Goal: Information Seeking & Learning: Learn about a topic

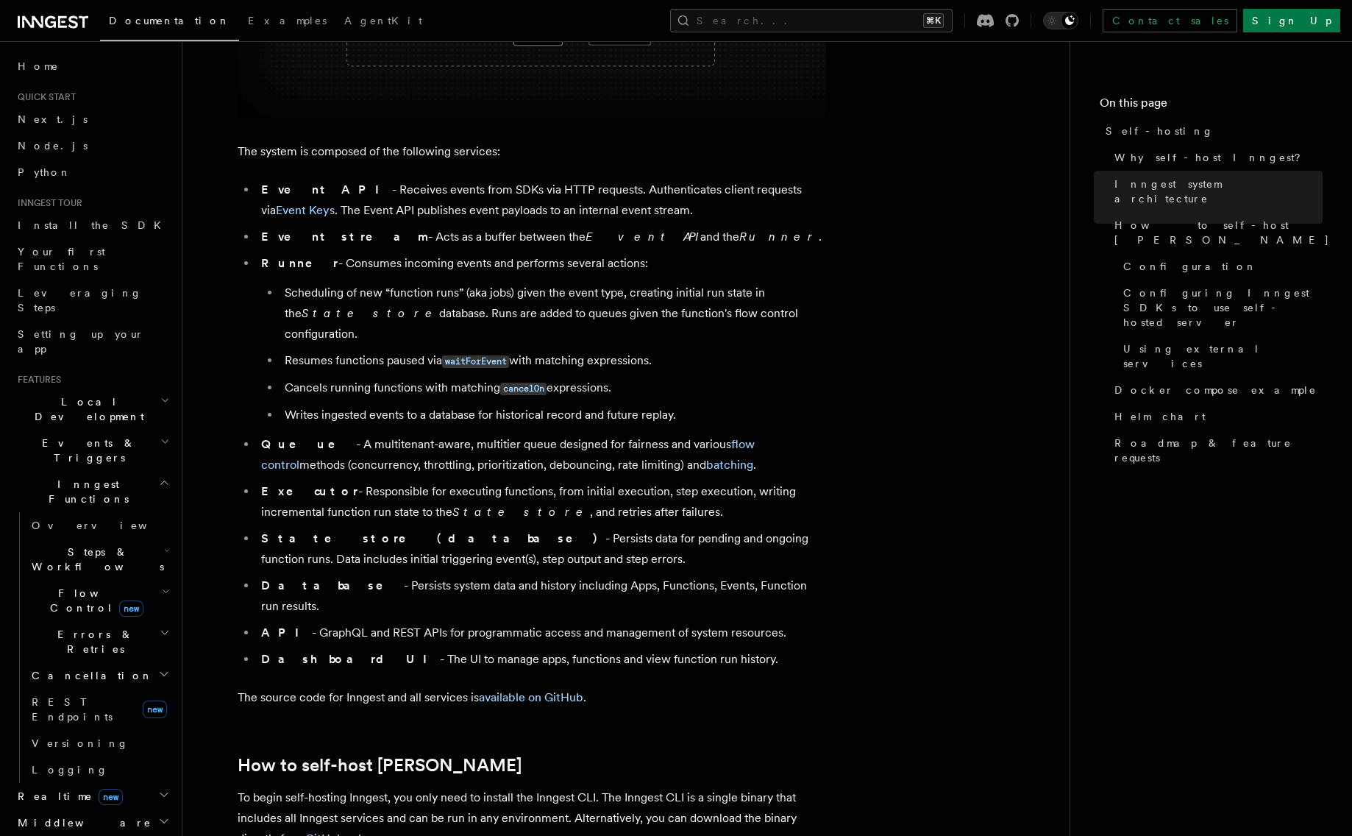
scroll to position [817, 0]
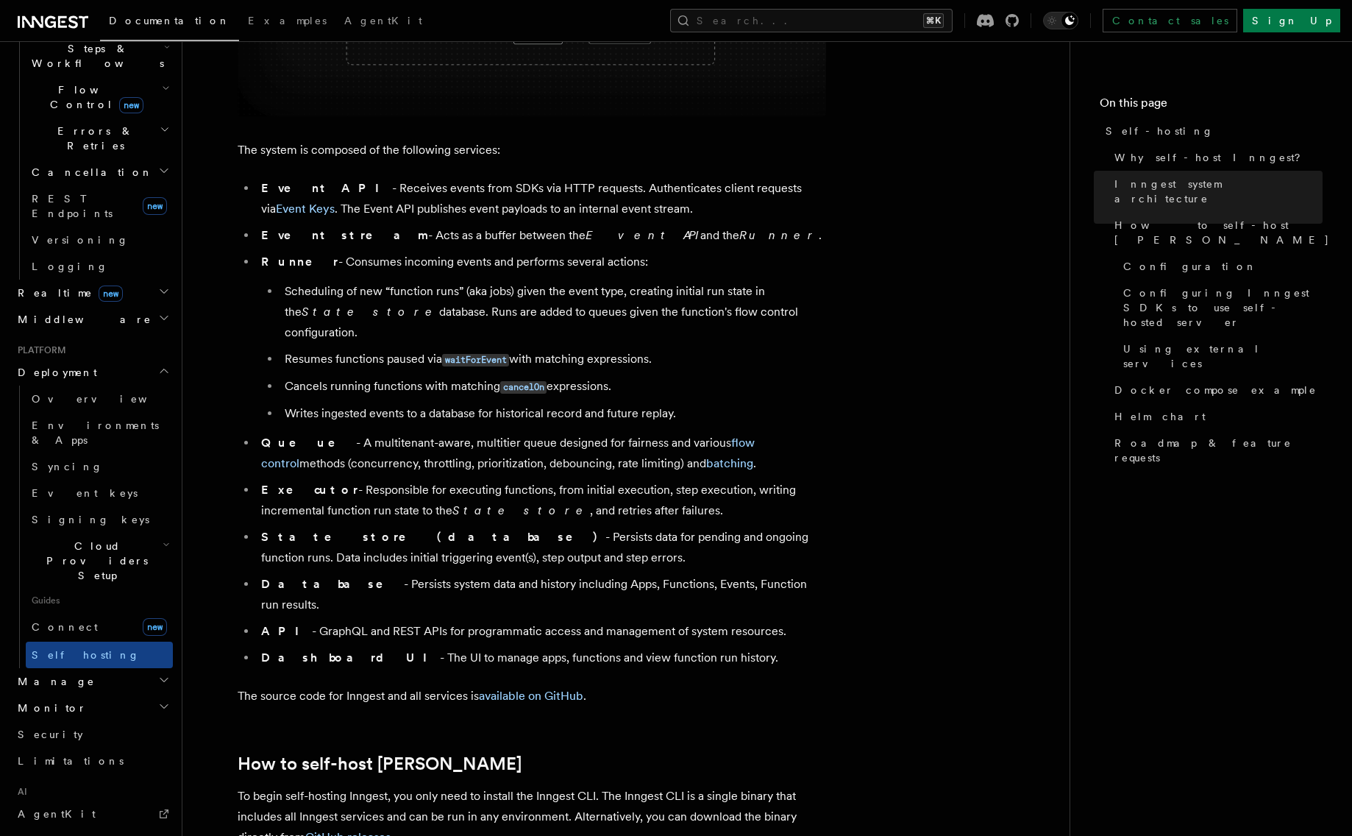
scroll to position [1612, 0]
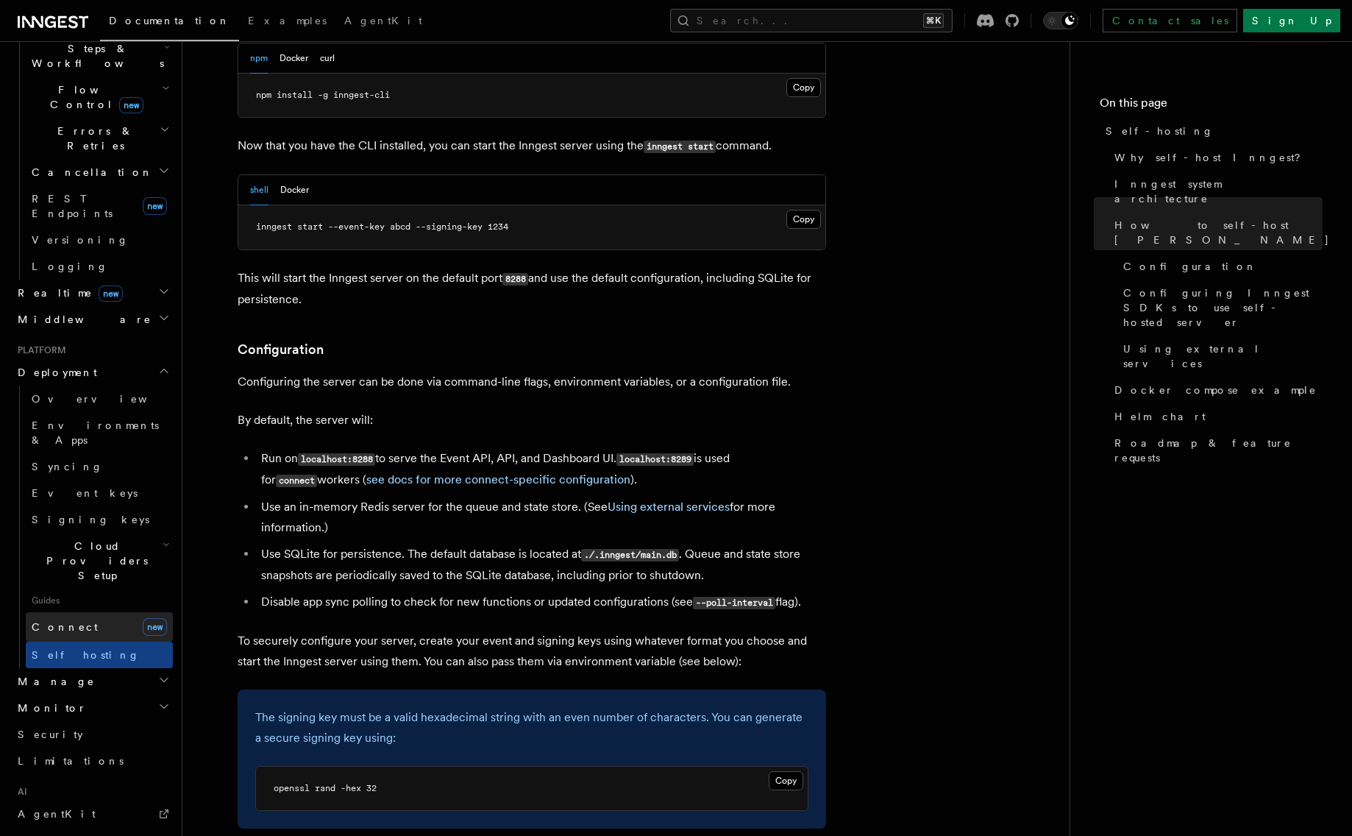
click at [62, 621] on span "Connect" at bounding box center [65, 627] width 66 height 12
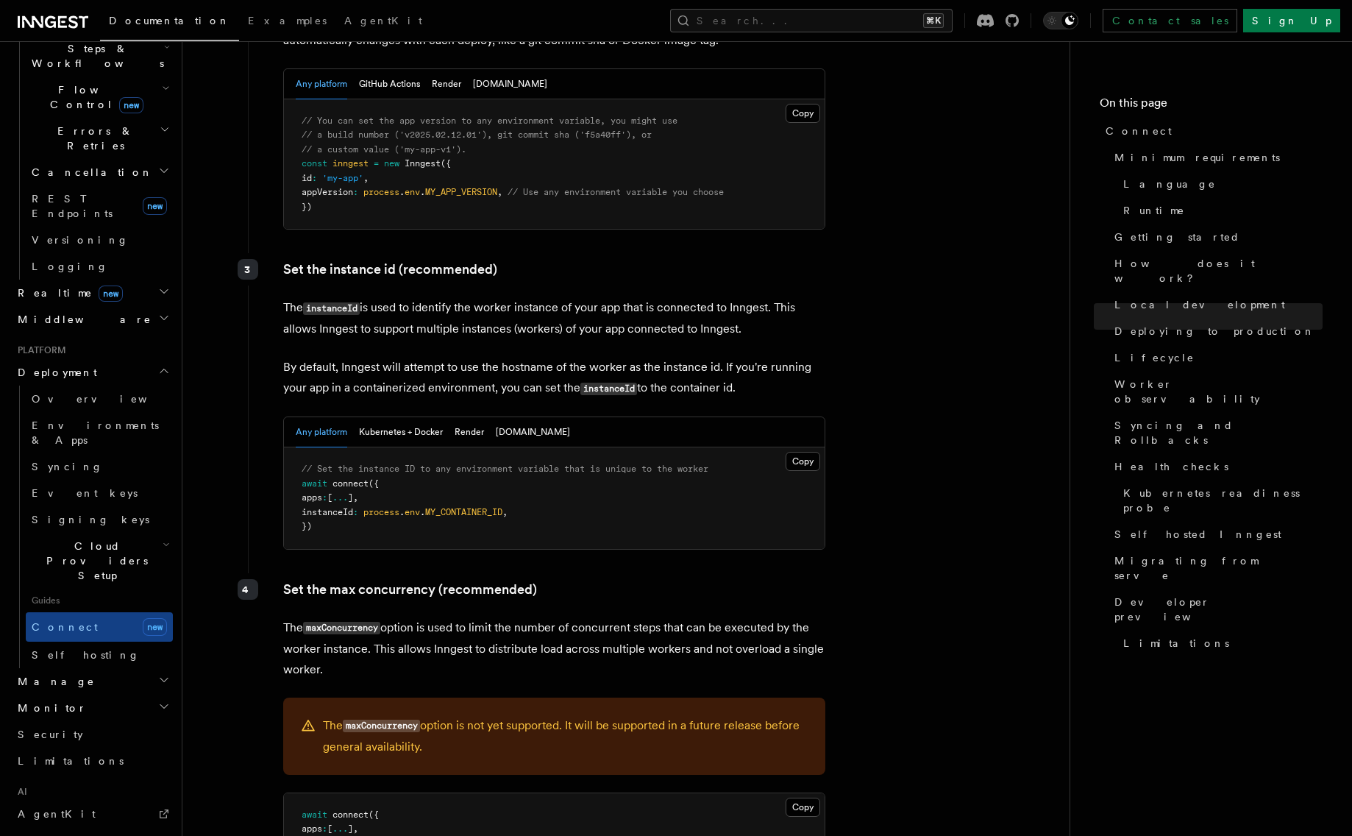
scroll to position [2593, 0]
click at [508, 416] on button "Fly.io" at bounding box center [533, 431] width 74 height 30
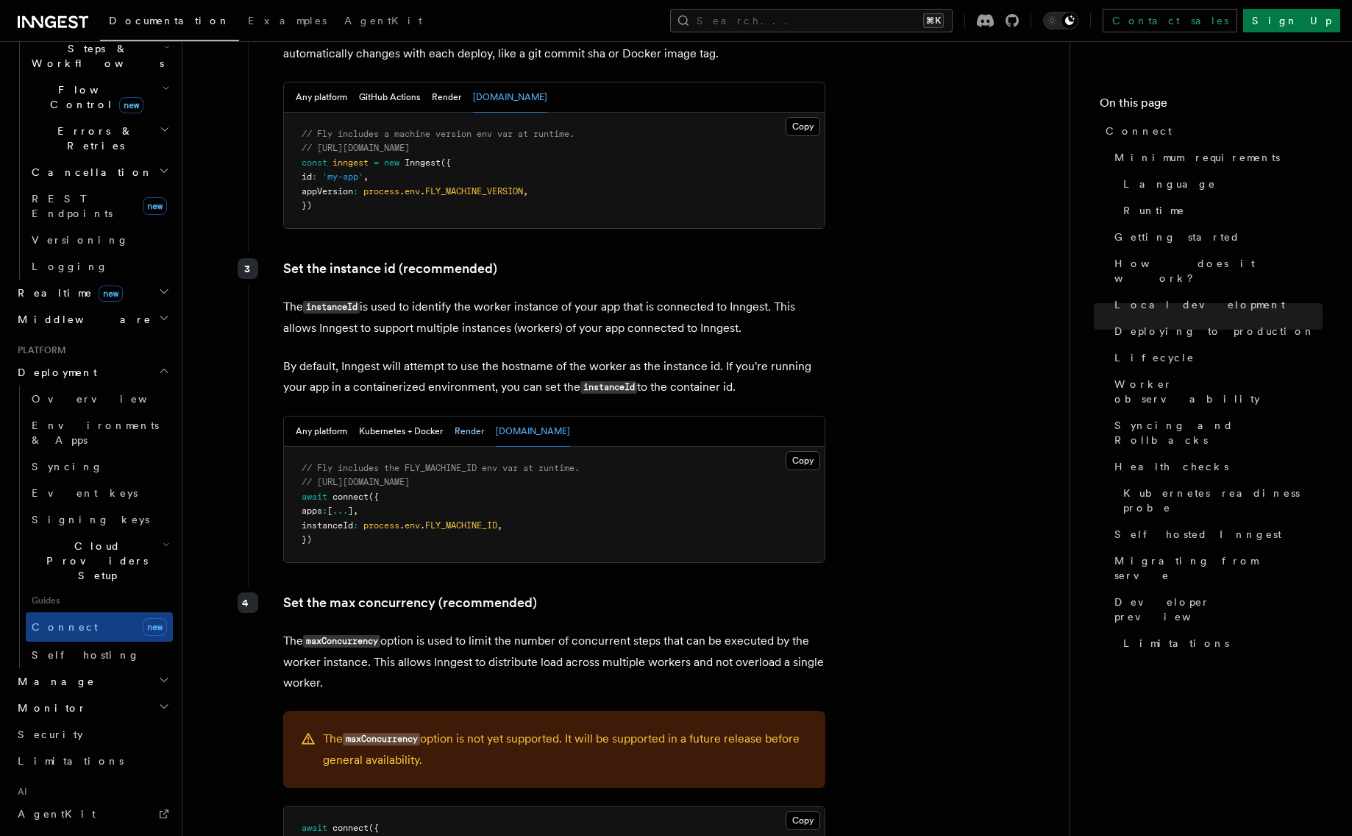
click at [476, 416] on button "Render" at bounding box center [469, 431] width 29 height 30
click at [429, 416] on button "Kubernetes + Docker" at bounding box center [401, 431] width 84 height 30
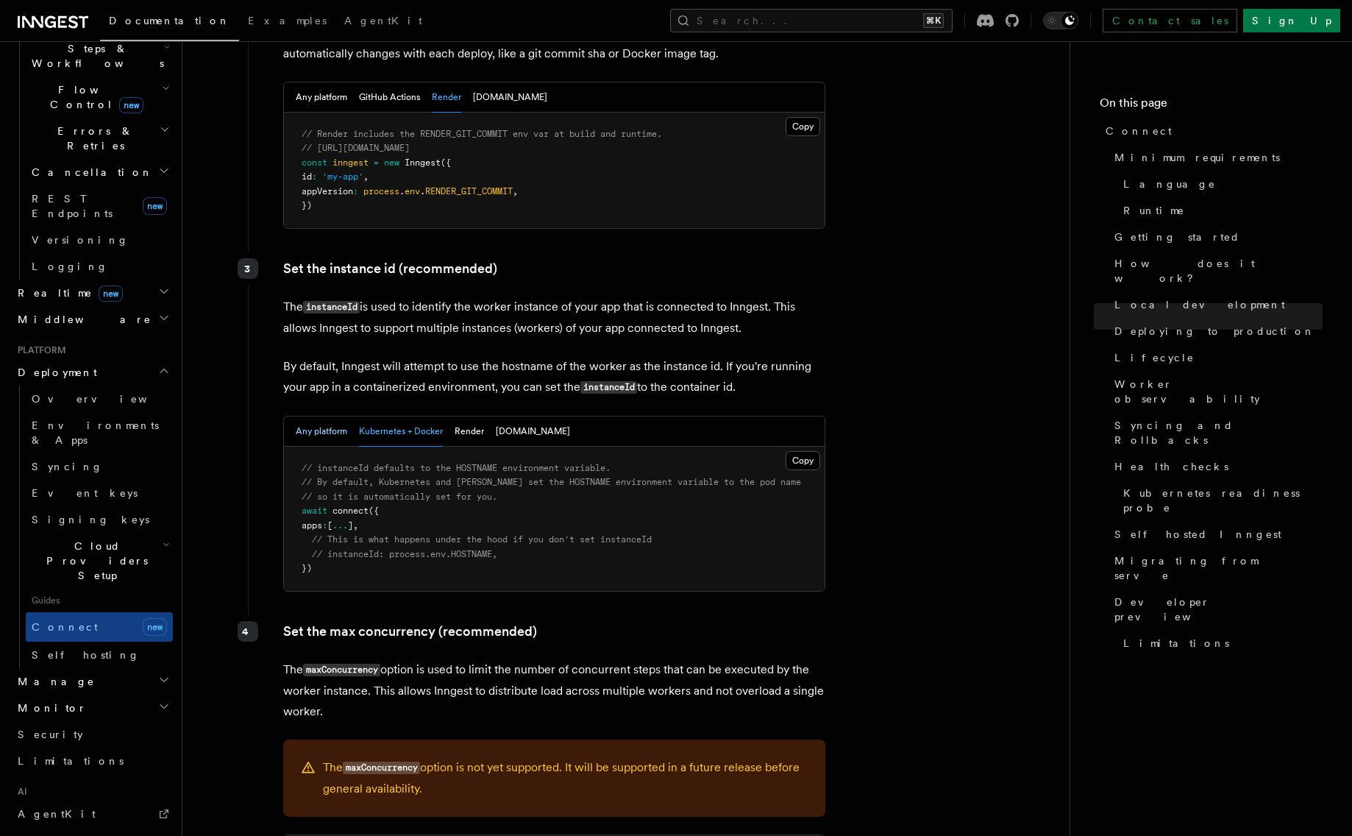
click at [333, 416] on button "Any platform" at bounding box center [322, 431] width 52 height 30
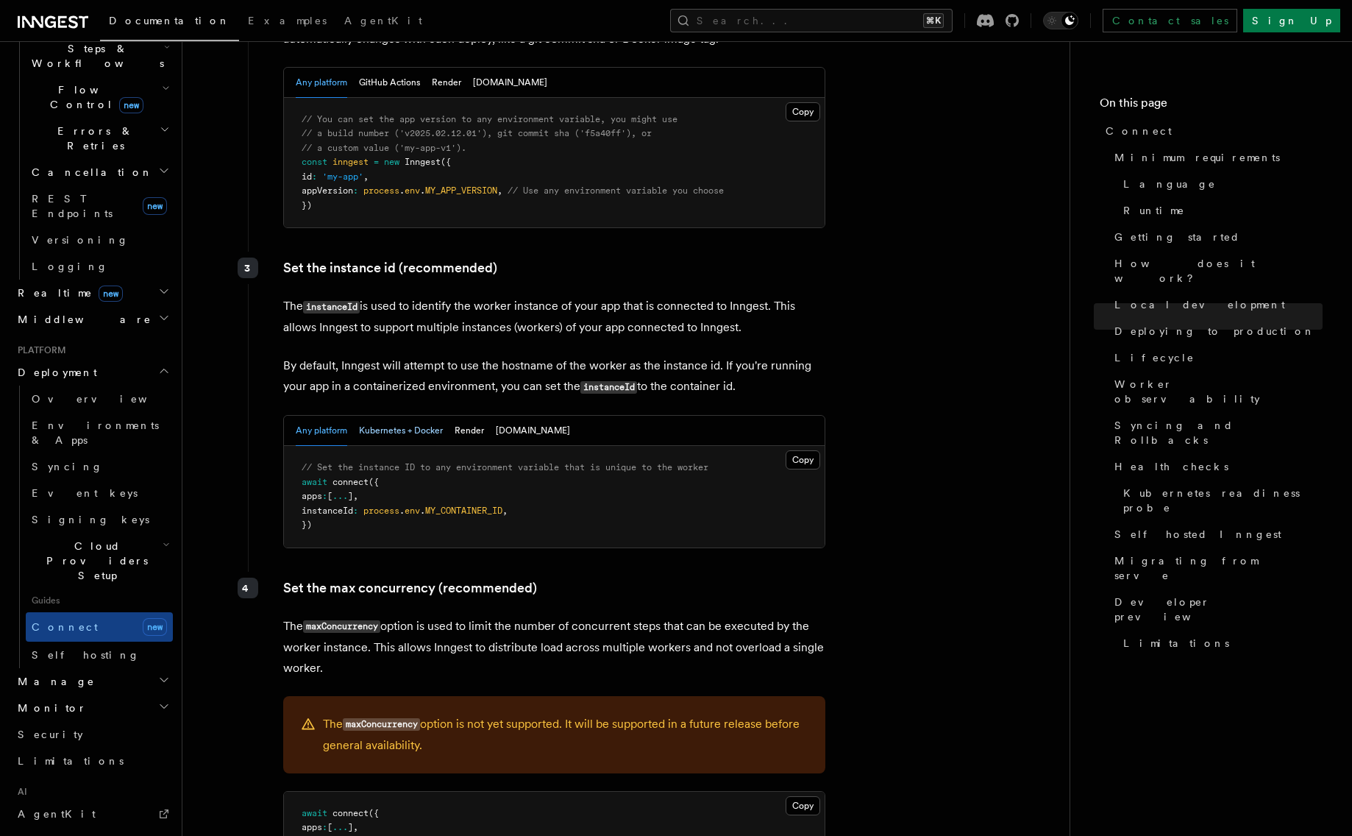
click at [393, 416] on button "Kubernetes + Docker" at bounding box center [401, 431] width 84 height 30
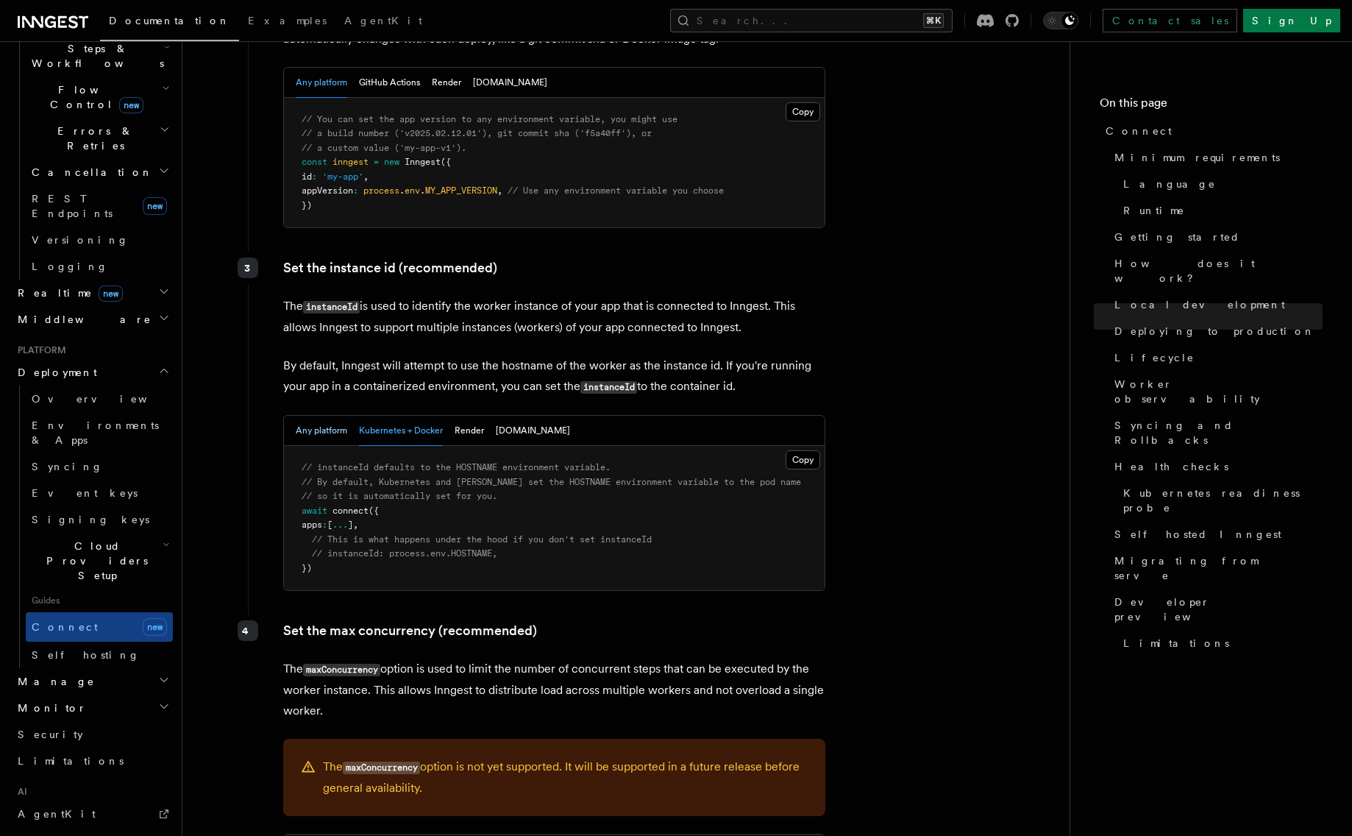
click at [325, 416] on button "Any platform" at bounding box center [322, 431] width 52 height 30
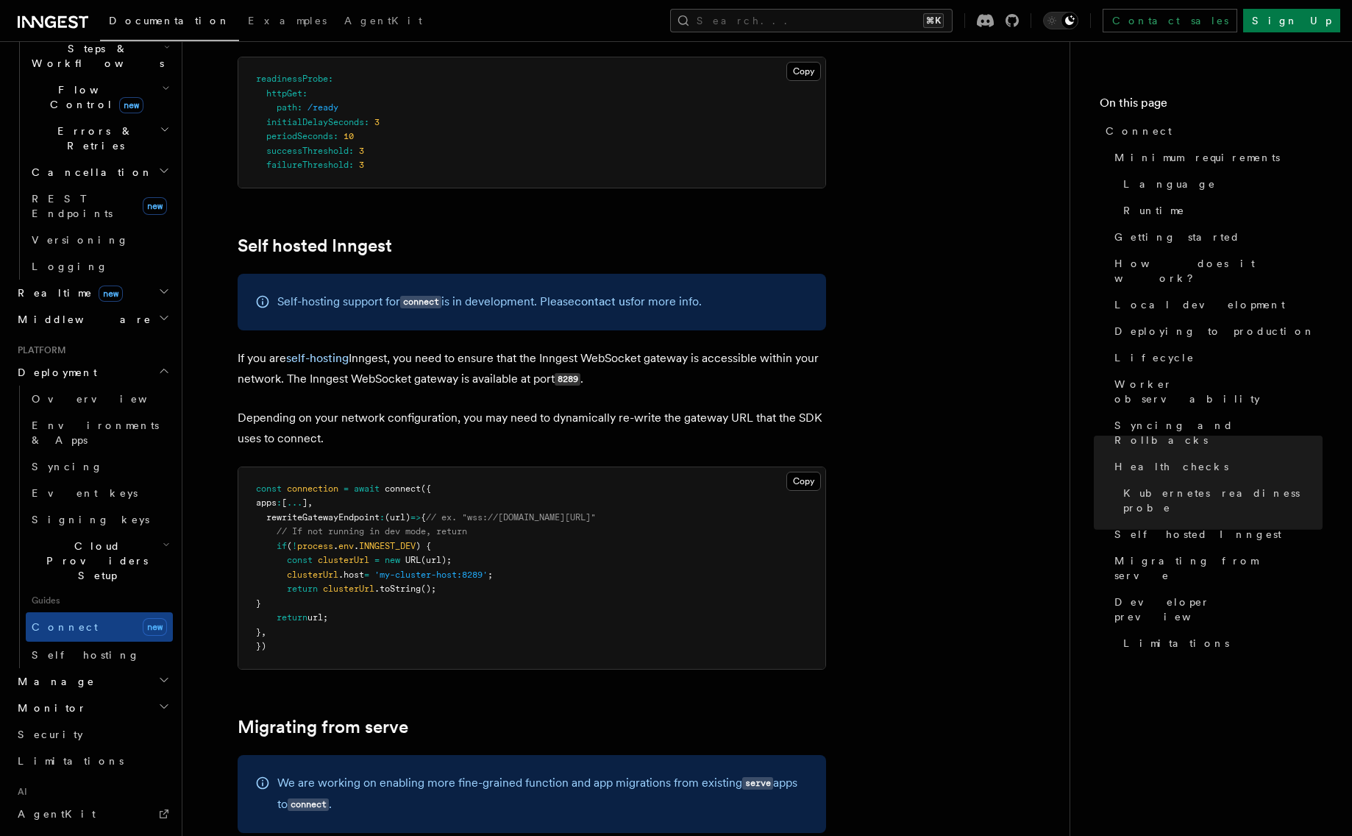
scroll to position [7154, 0]
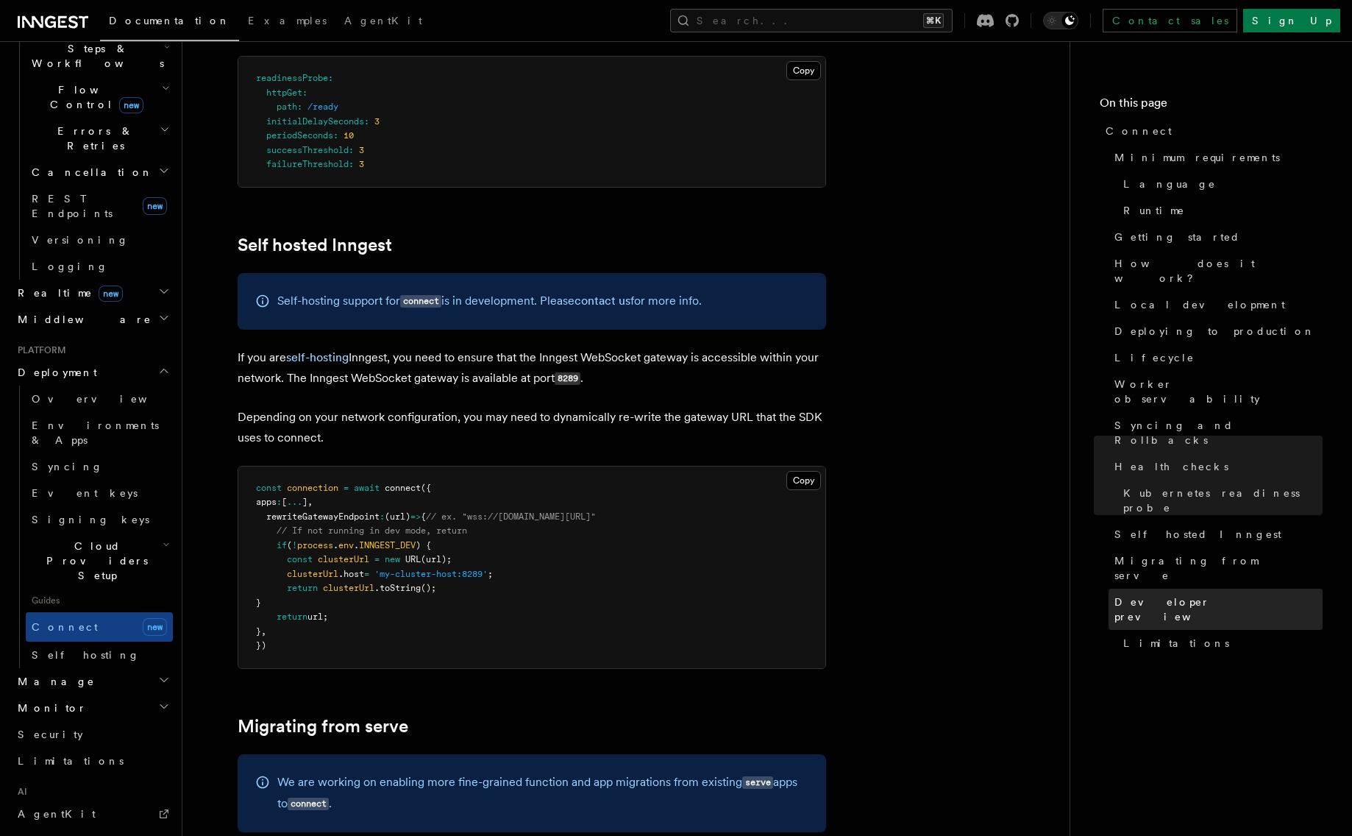
click at [1146, 594] on span "Developer preview" at bounding box center [1219, 608] width 208 height 29
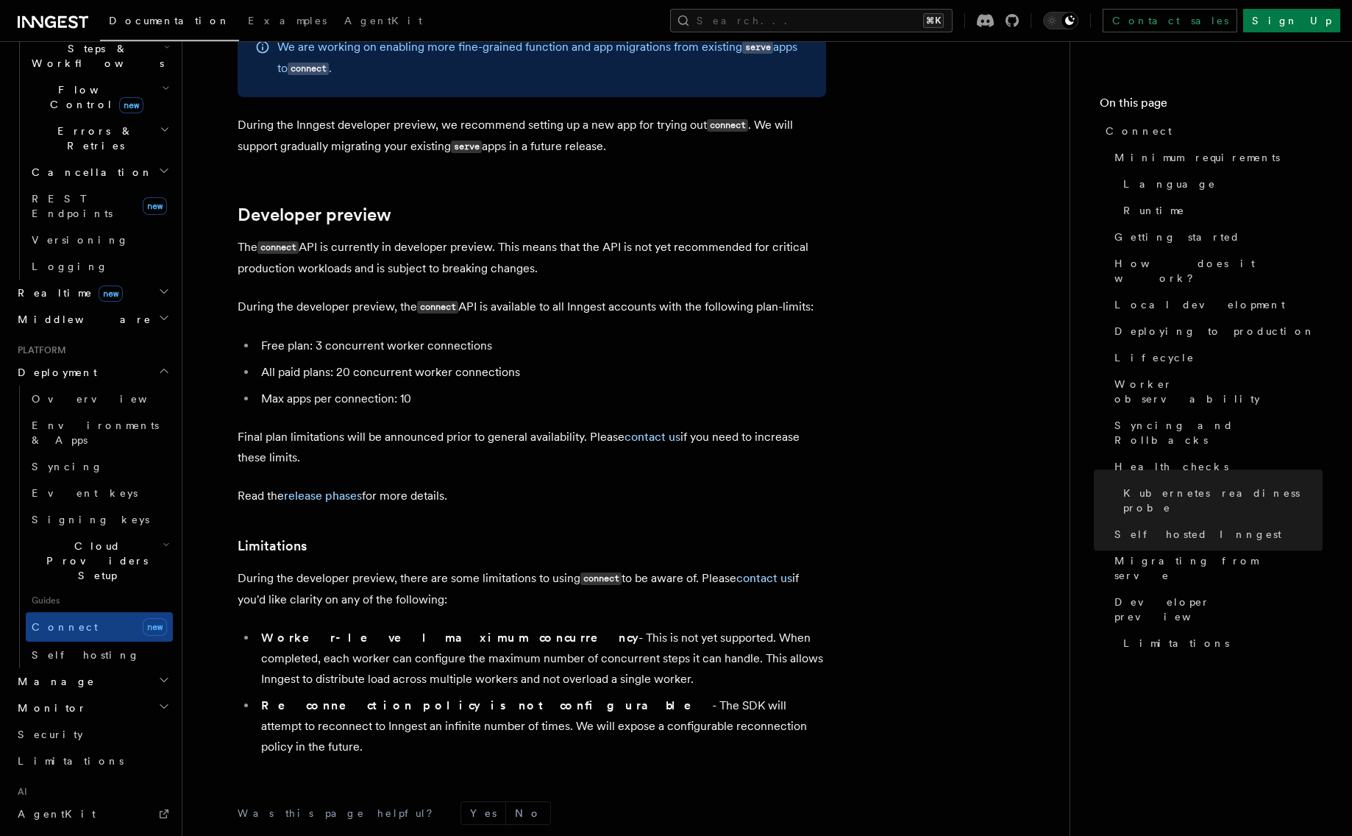
scroll to position [7921, 0]
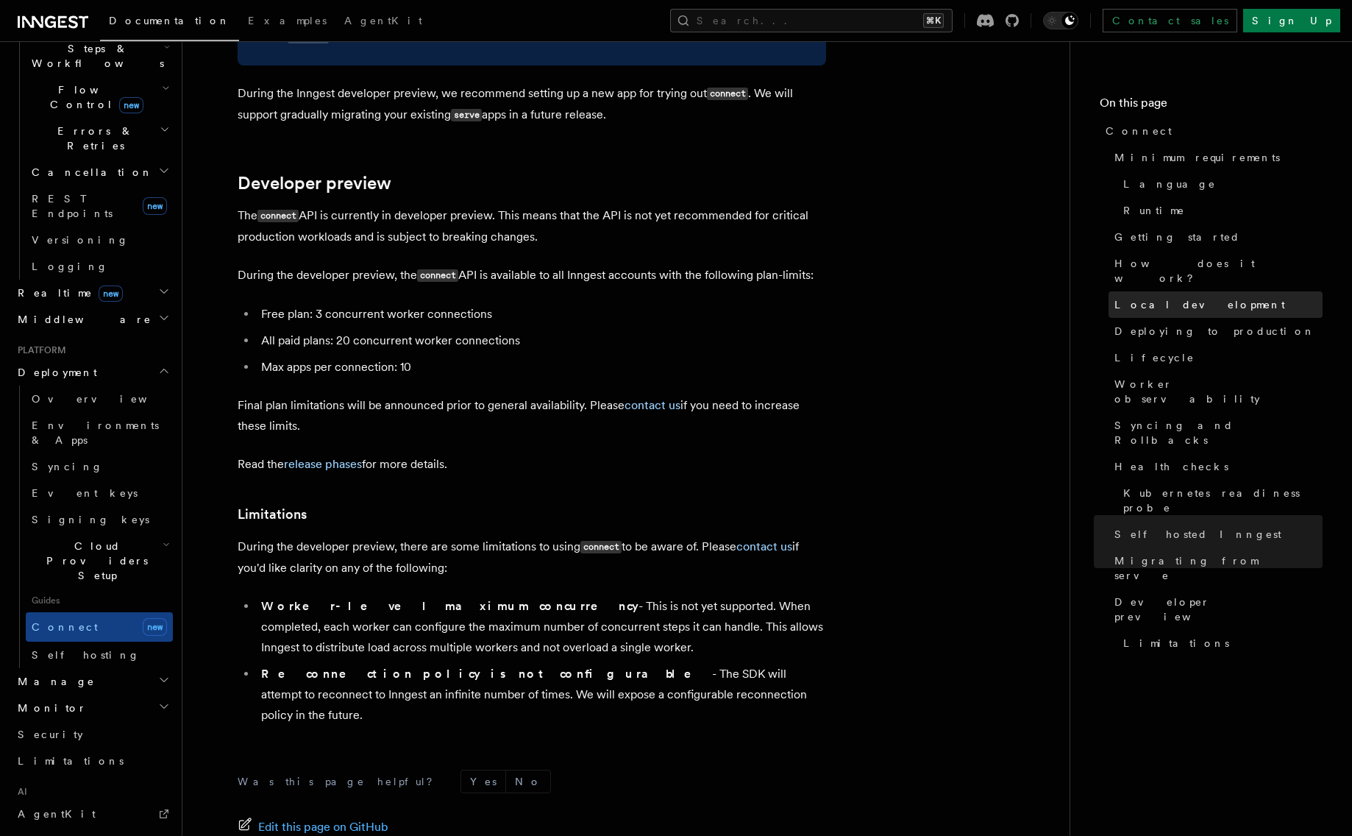
click at [1145, 297] on span "Local development" at bounding box center [1200, 304] width 171 height 15
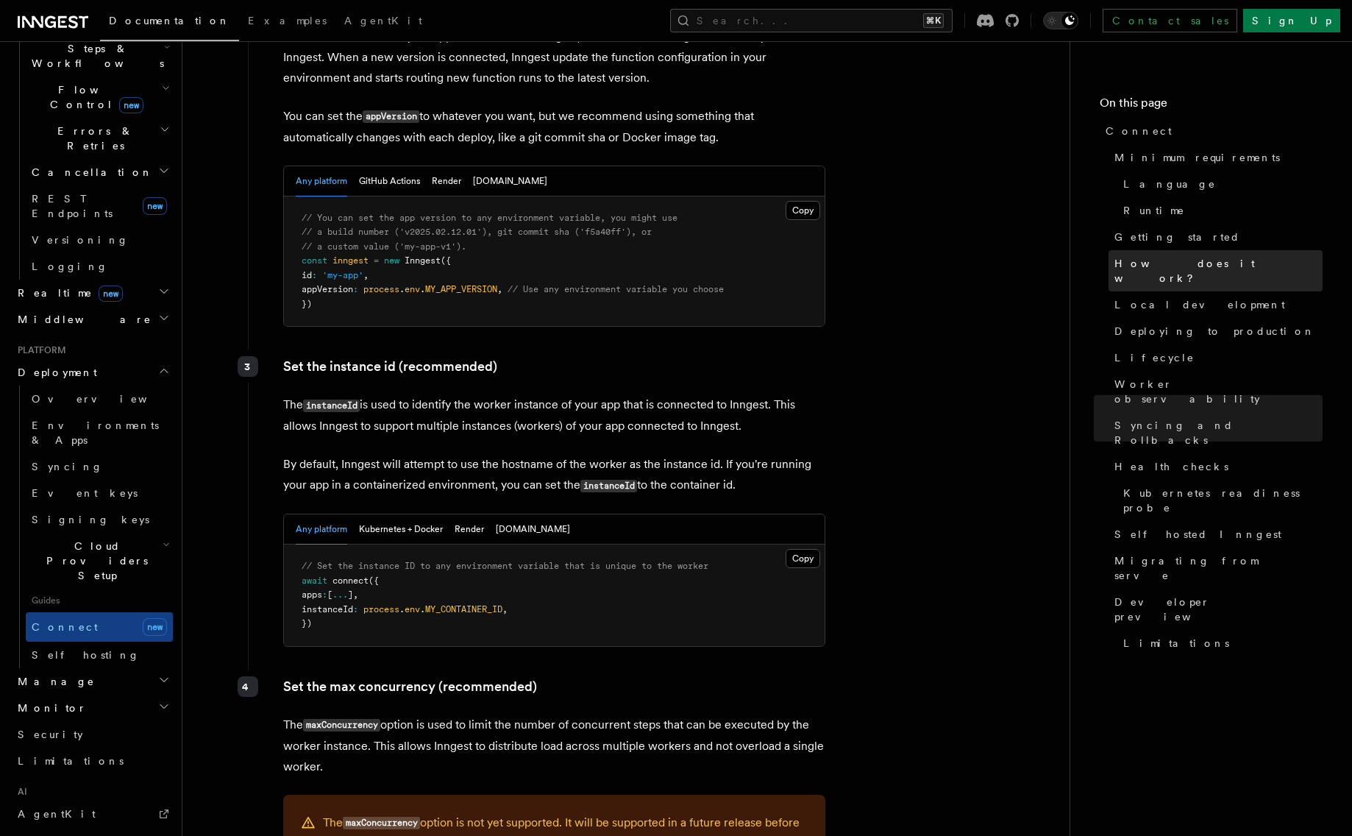
click at [1151, 257] on span "How does it work?" at bounding box center [1219, 270] width 208 height 29
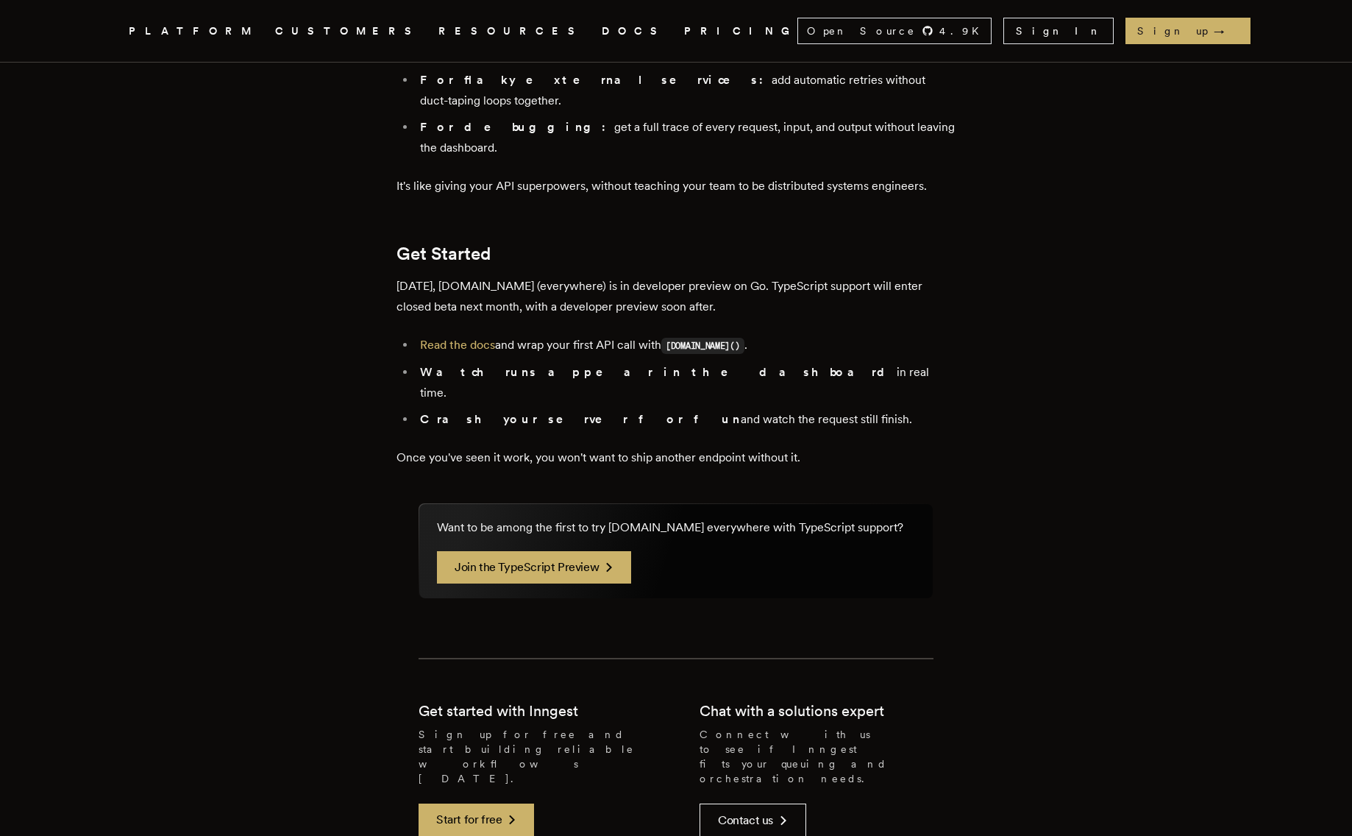
scroll to position [2518, 0]
click at [470, 341] on link "Read the docs" at bounding box center [457, 348] width 75 height 14
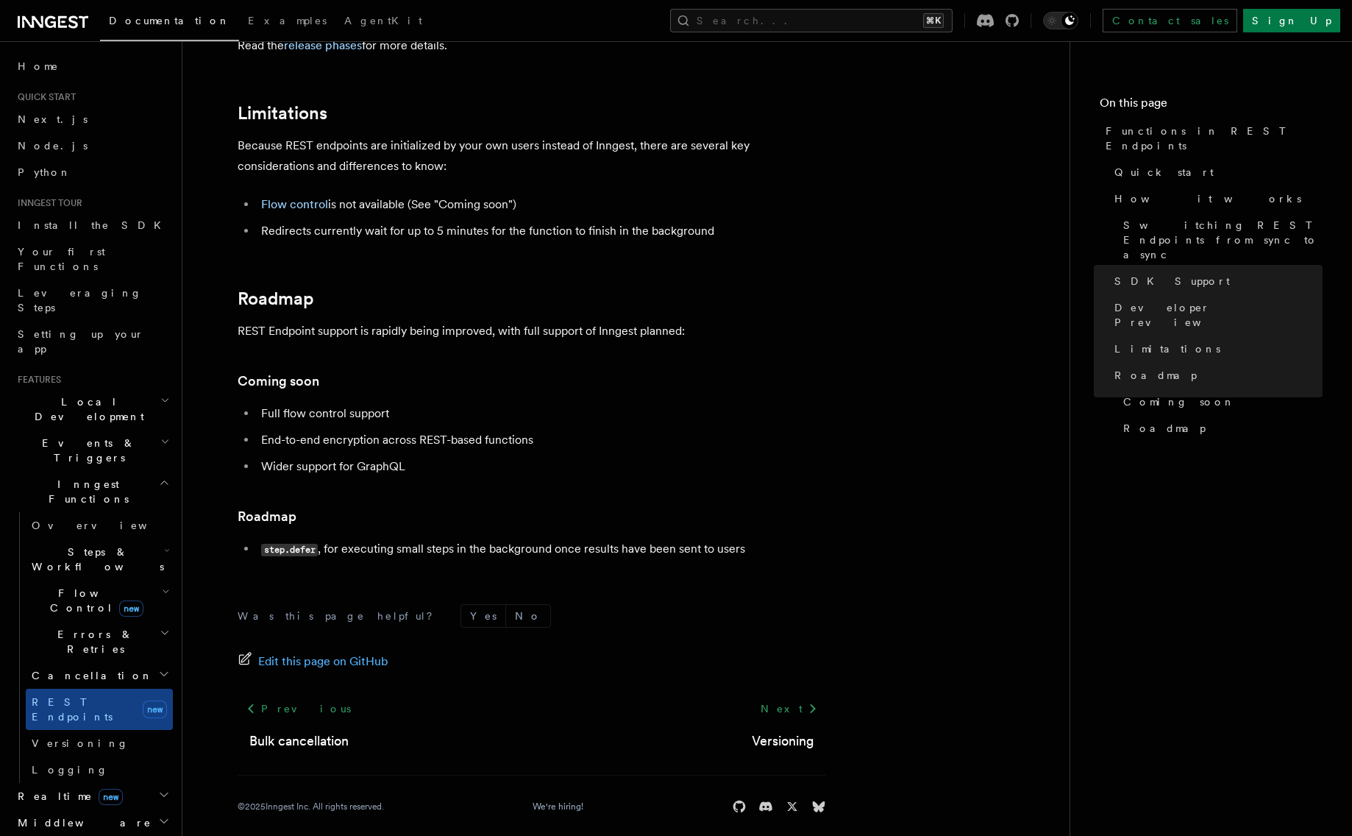
scroll to position [2558, 0]
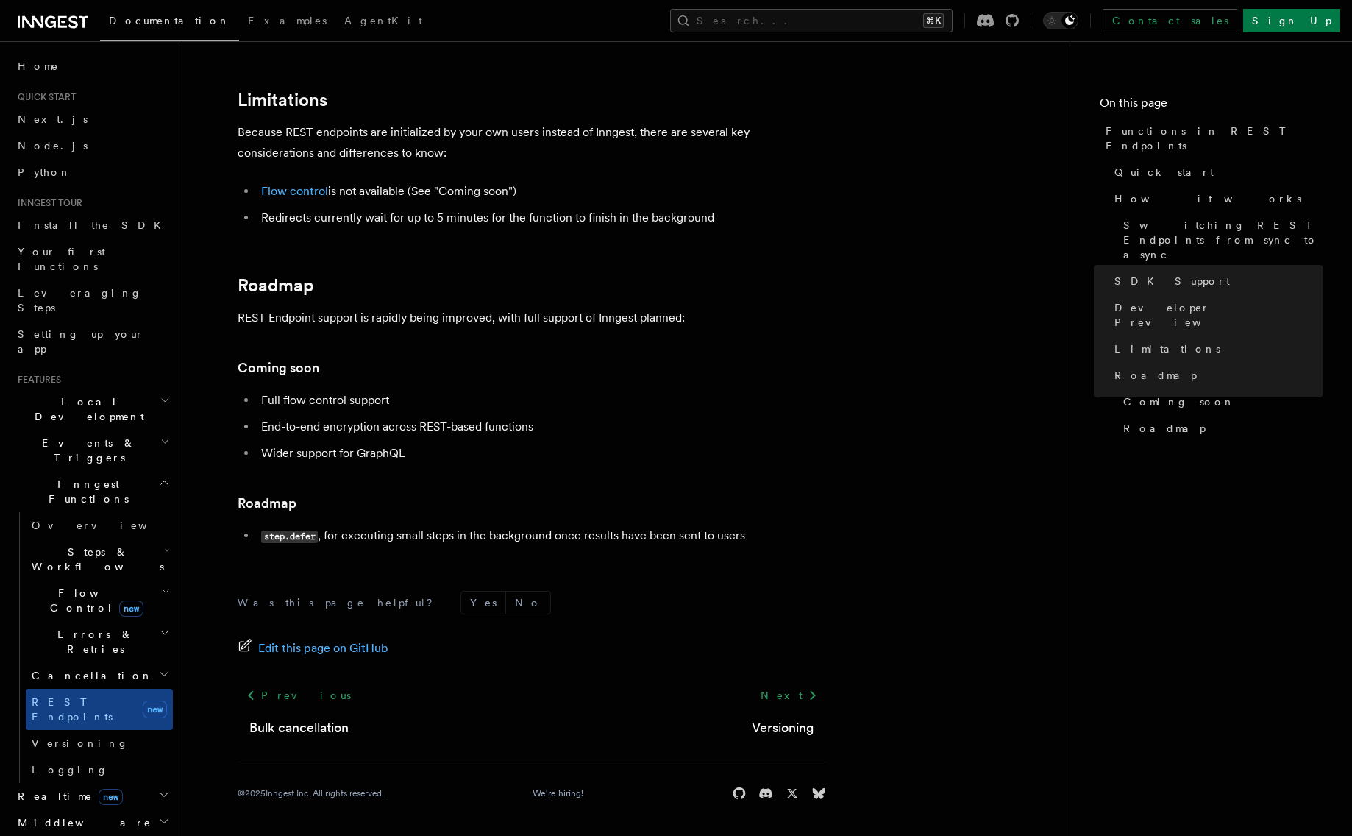
click at [300, 190] on link "Flow control" at bounding box center [294, 191] width 67 height 14
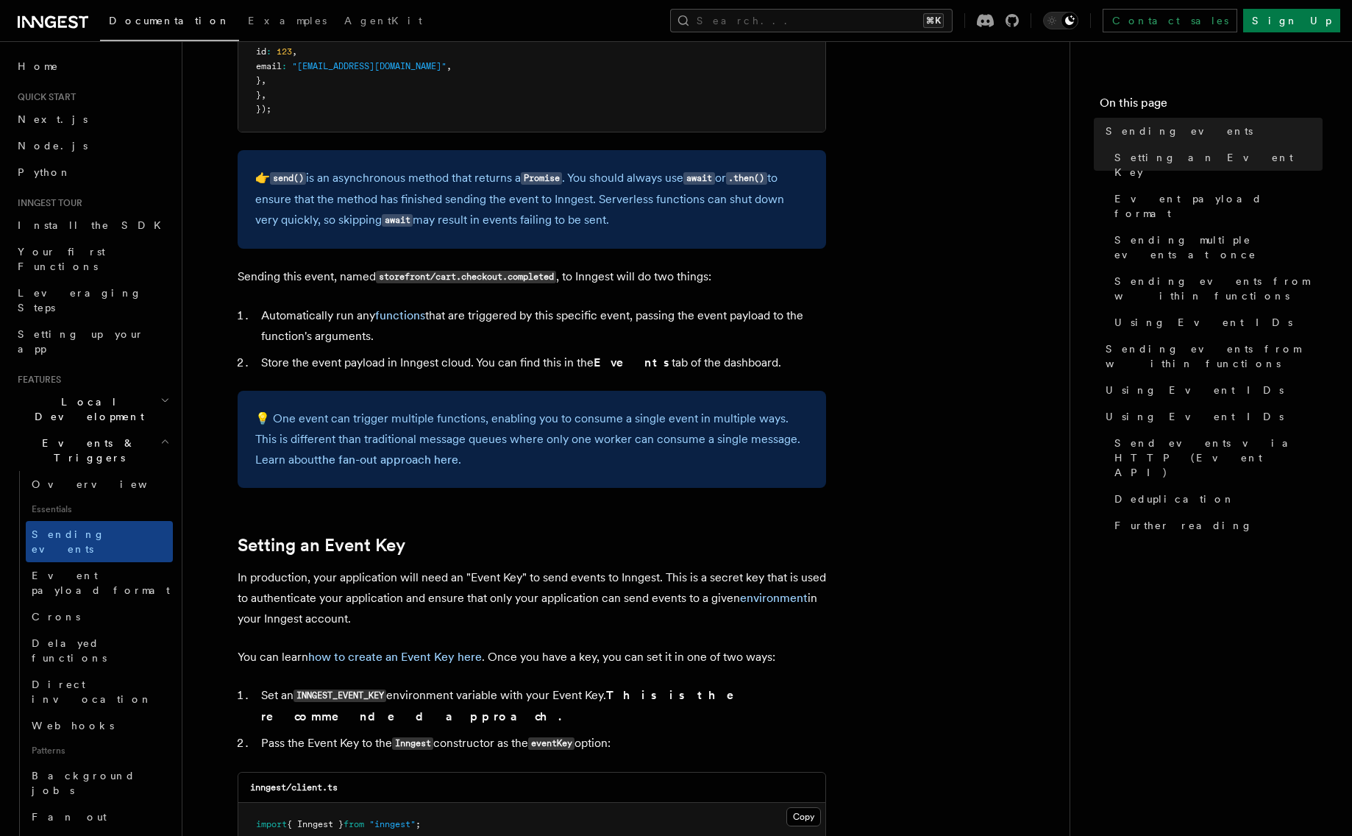
scroll to position [689, 0]
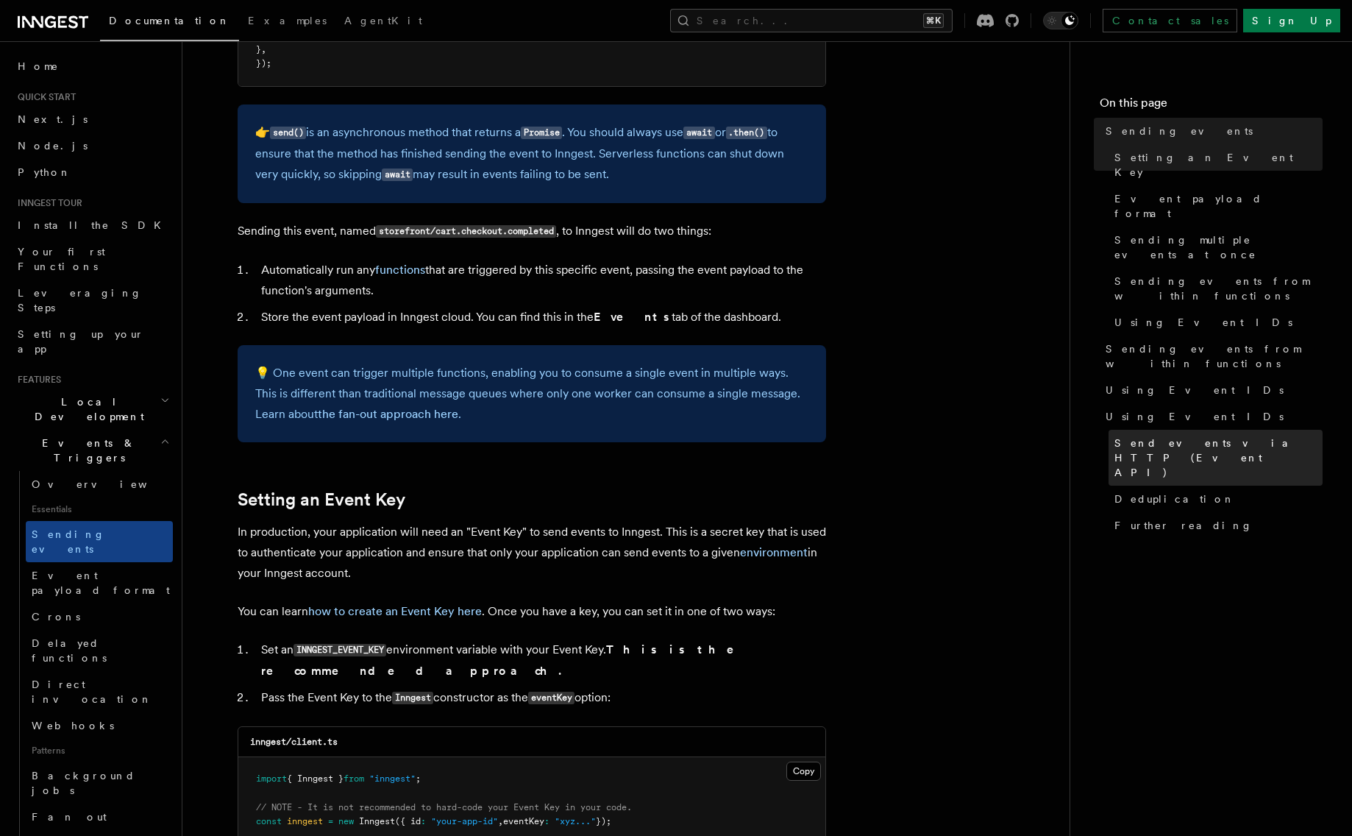
click at [1181, 436] on span "Send events via HTTP (Event API)" at bounding box center [1219, 458] width 208 height 44
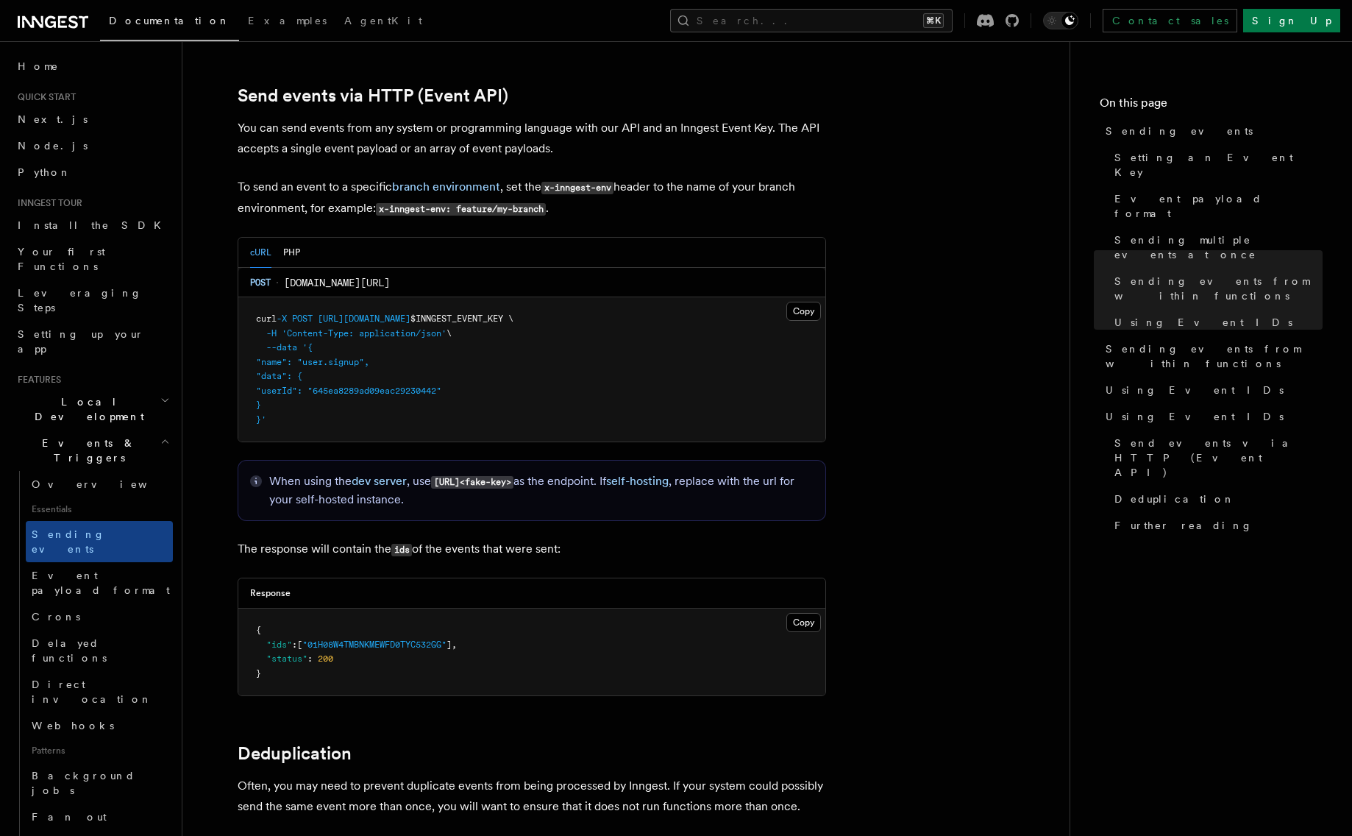
scroll to position [3050, 0]
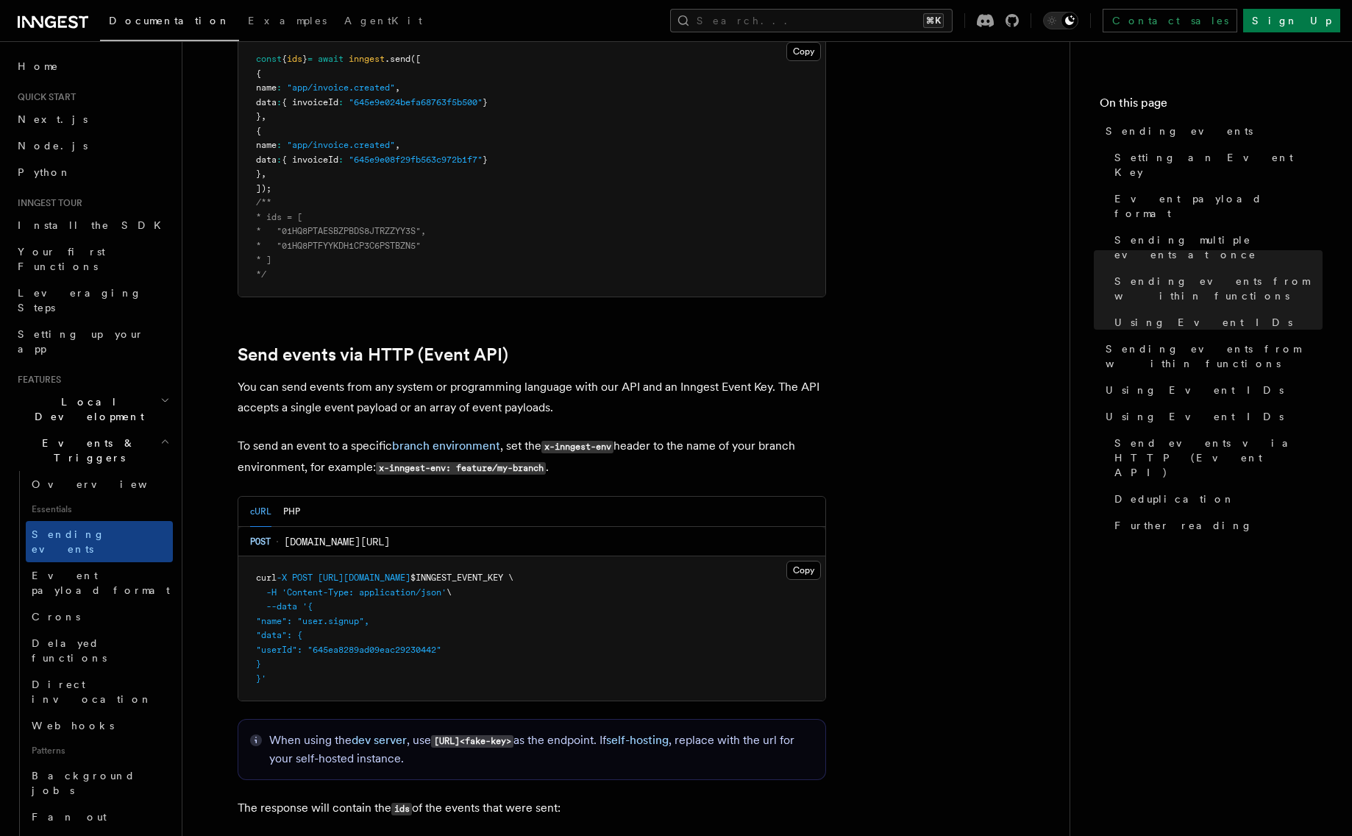
scroll to position [2794, 0]
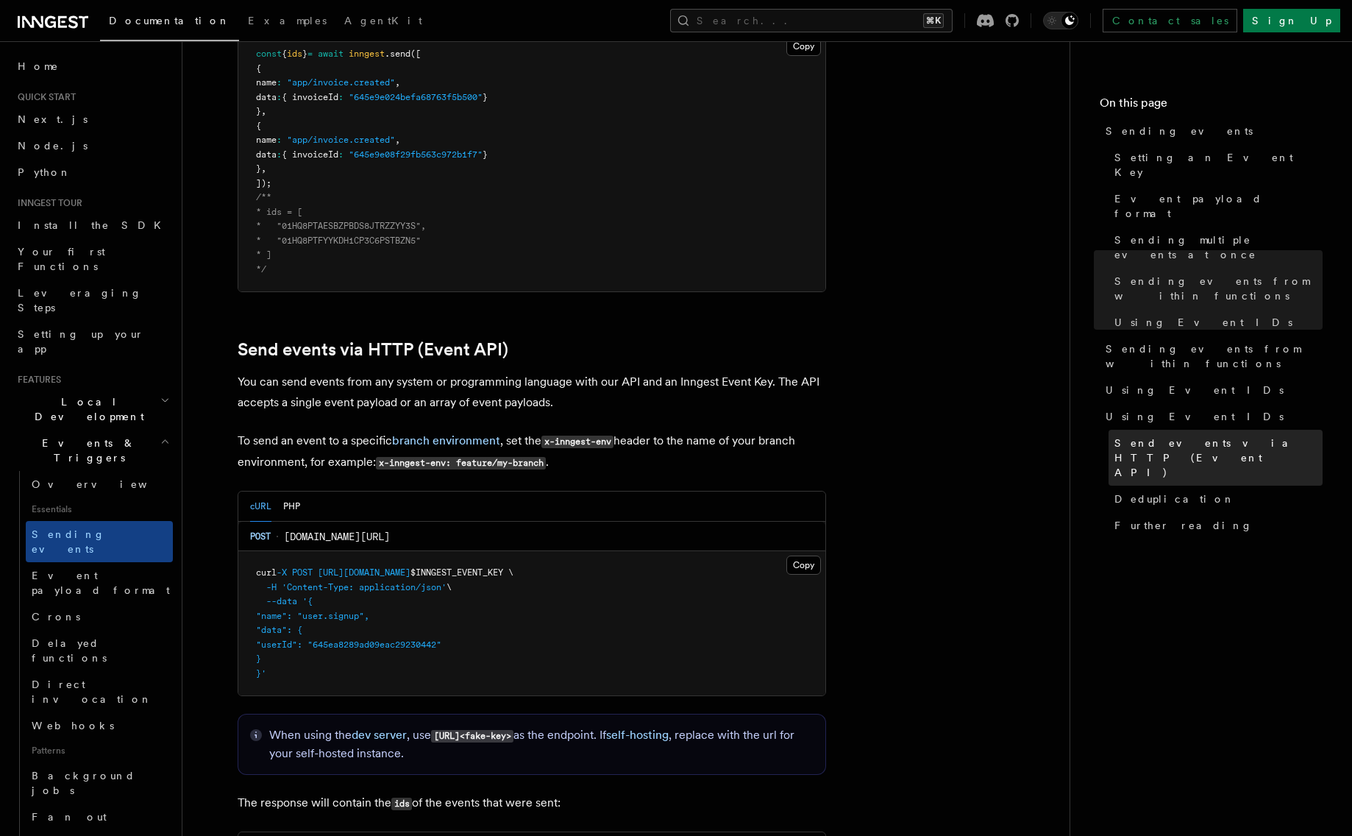
click at [1177, 436] on span "Send events via HTTP (Event API)" at bounding box center [1219, 458] width 208 height 44
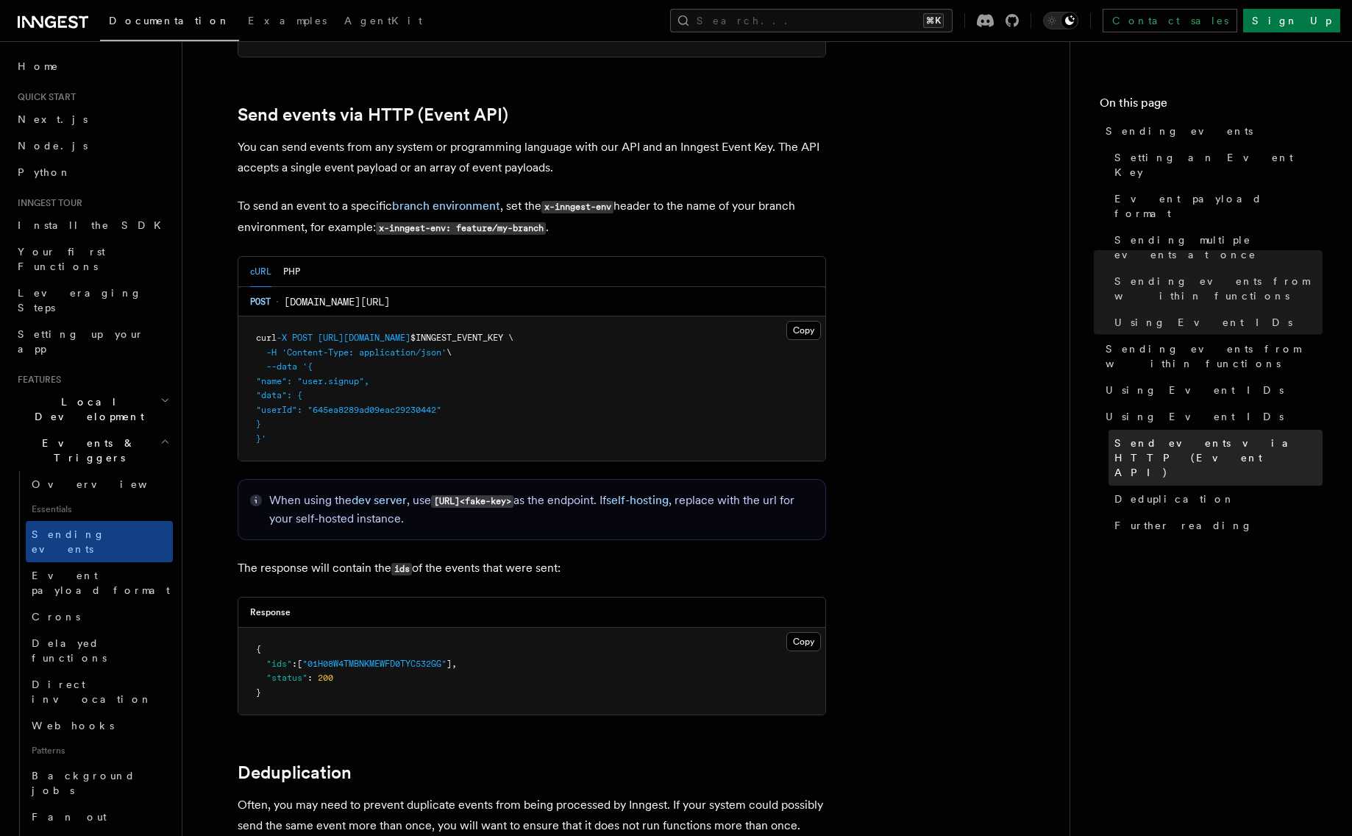
scroll to position [3042, 0]
